Goal: Task Accomplishment & Management: Use online tool/utility

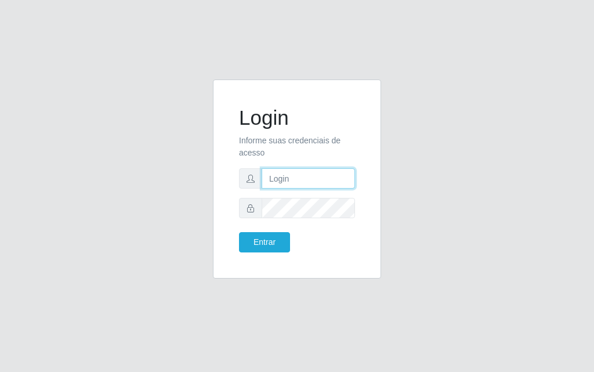
click at [302, 182] on input "text" at bounding box center [308, 178] width 93 height 20
type input "luiz@divinofogao"
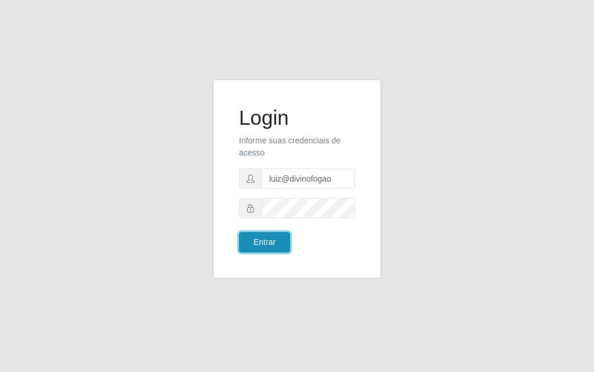
click at [270, 241] on button "Entrar" at bounding box center [264, 242] width 51 height 20
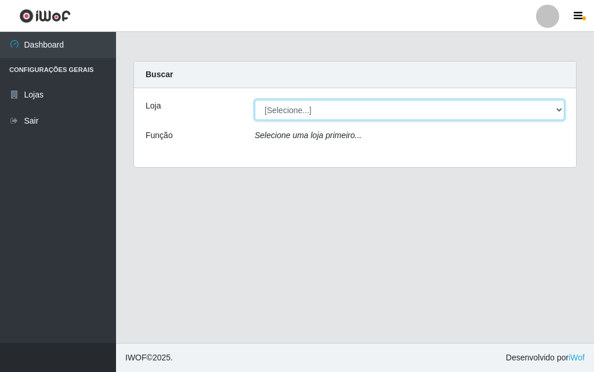
click at [264, 110] on select "[Selecione...] Divino Fogão" at bounding box center [410, 110] width 310 height 20
select select "499"
click at [255, 100] on select "[Selecione...] Divino Fogão" at bounding box center [410, 110] width 310 height 20
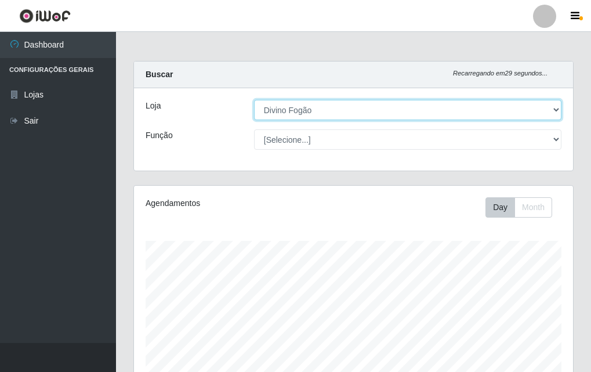
scroll to position [241, 439]
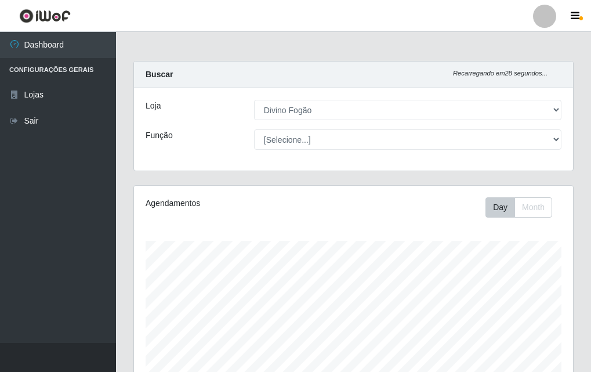
click at [444, 187] on div "Agendamentos Day Month" at bounding box center [353, 306] width 439 height 241
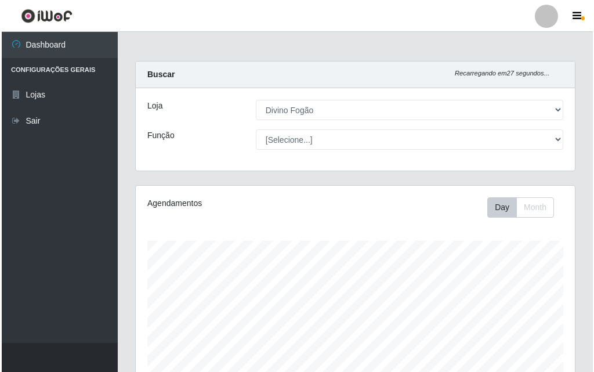
scroll to position [289, 0]
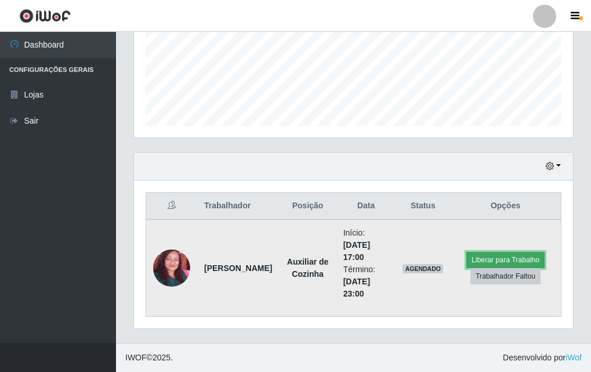
click at [520, 263] on button "Liberar para Trabalho" at bounding box center [506, 260] width 78 height 16
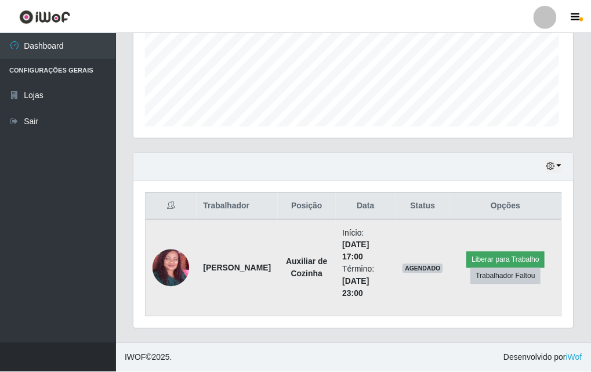
scroll to position [241, 434]
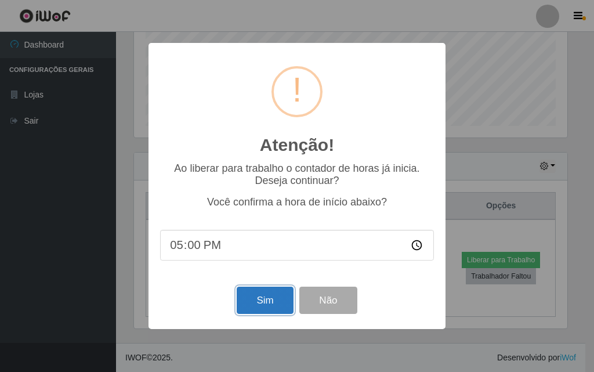
click at [279, 300] on button "Sim" at bounding box center [265, 300] width 56 height 27
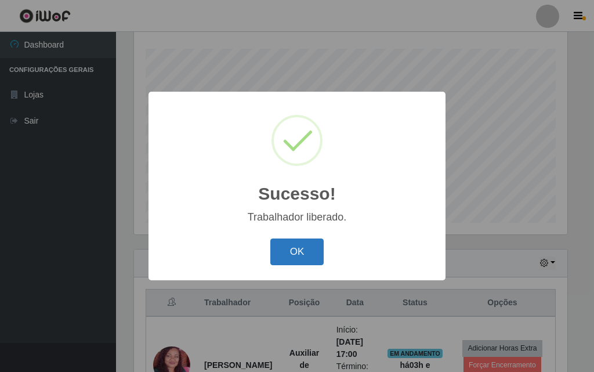
click at [306, 253] on button "OK" at bounding box center [297, 252] width 54 height 27
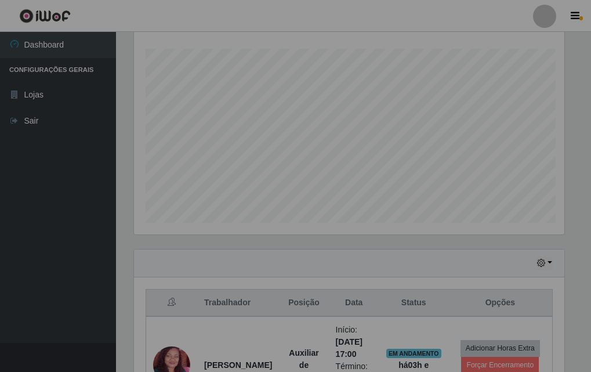
scroll to position [241, 439]
